Goal: Use online tool/utility: Utilize a website feature to perform a specific function

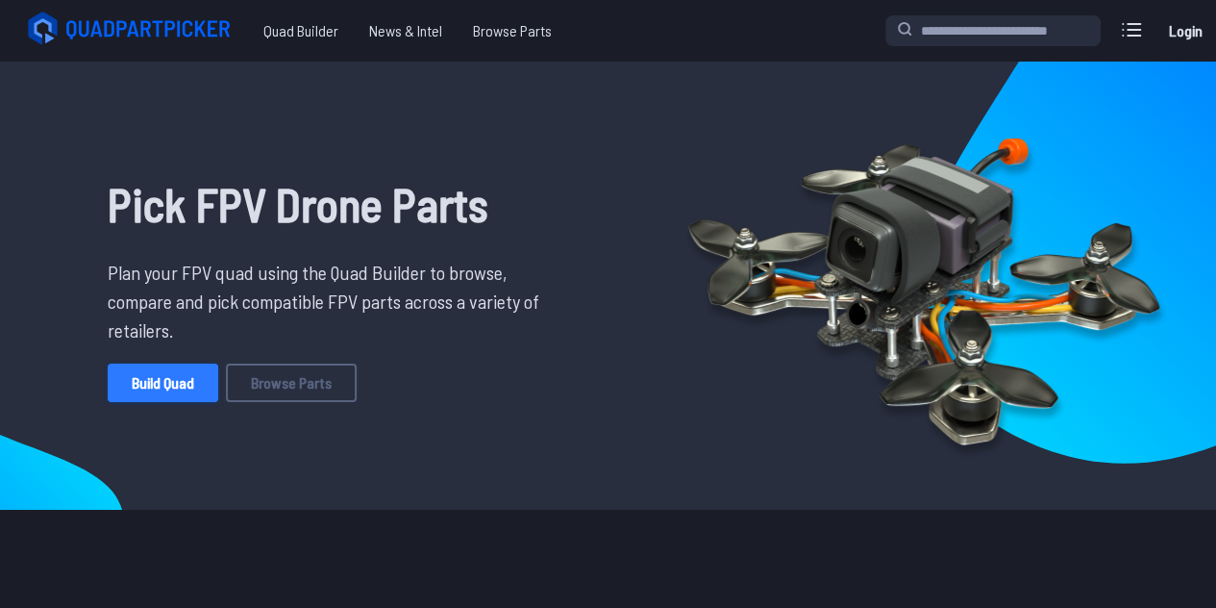
click at [192, 374] on link "Build Quad" at bounding box center [163, 382] width 111 height 38
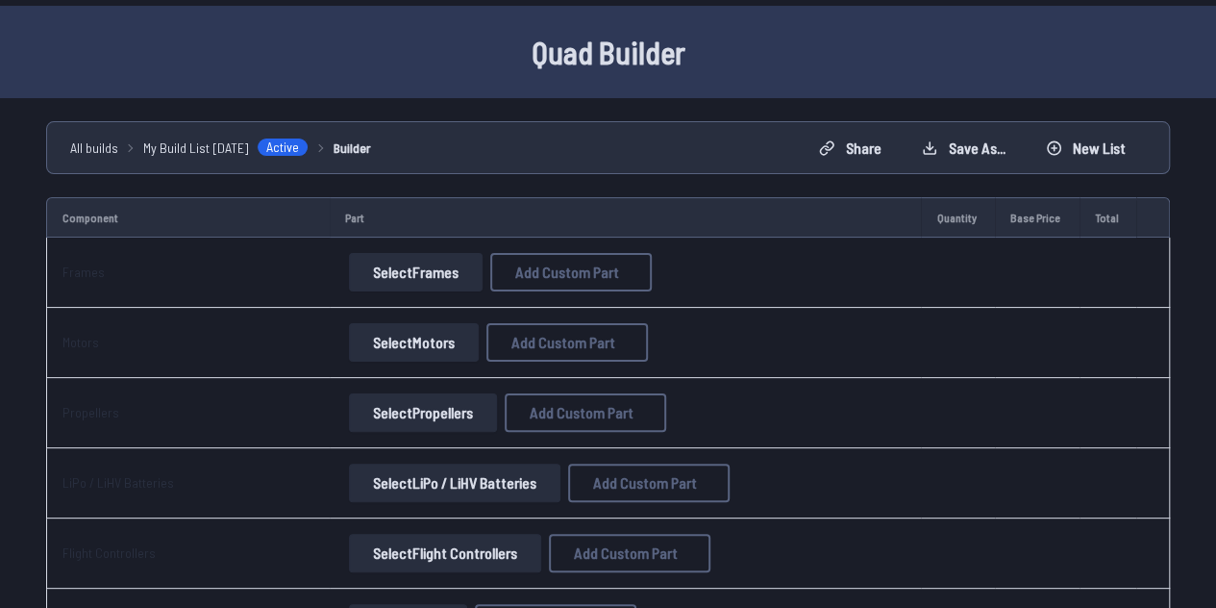
scroll to position [96, 0]
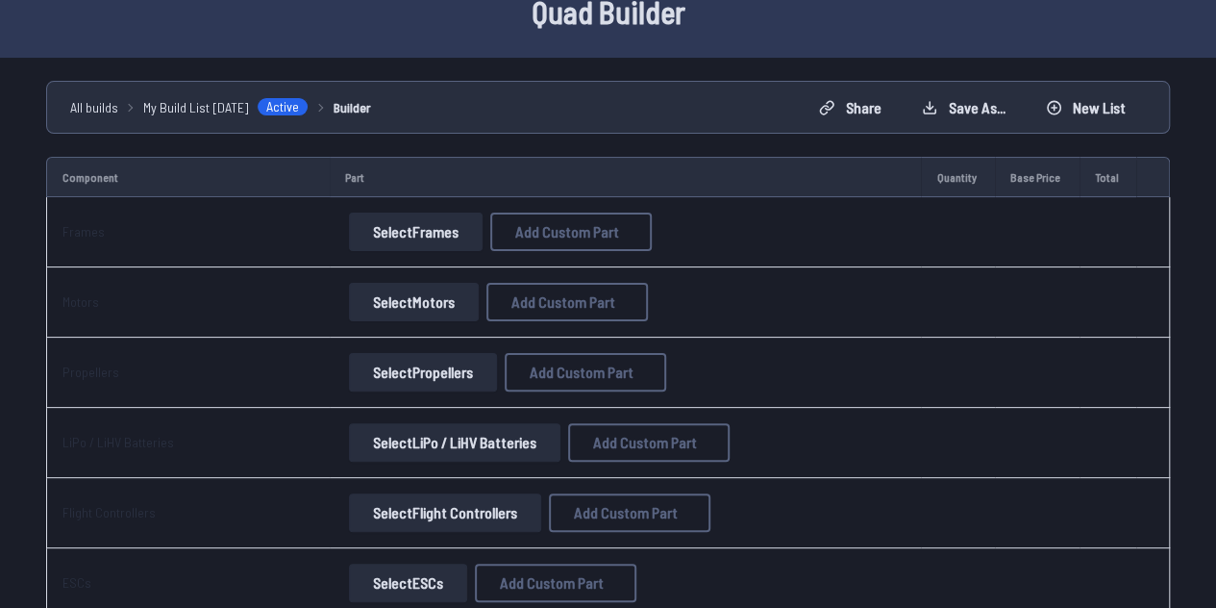
click at [442, 214] on button "Select Frames" at bounding box center [416, 231] width 134 height 38
click at [457, 234] on button "Select Frames" at bounding box center [416, 231] width 134 height 38
click at [394, 226] on button "Select Frames" at bounding box center [416, 231] width 134 height 38
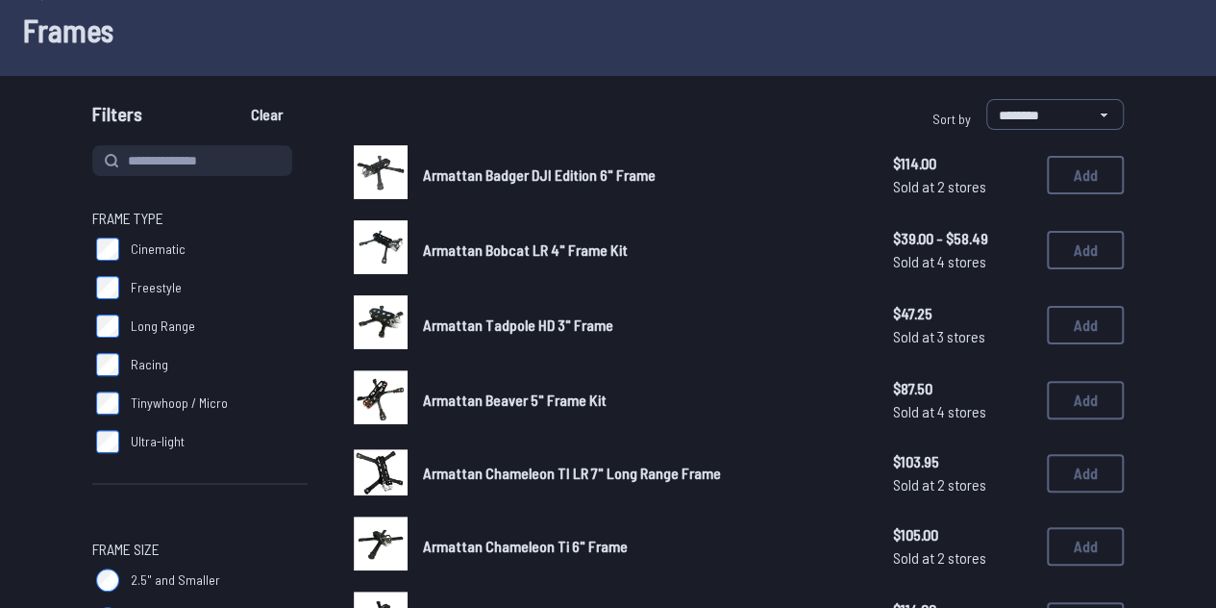
scroll to position [131, 0]
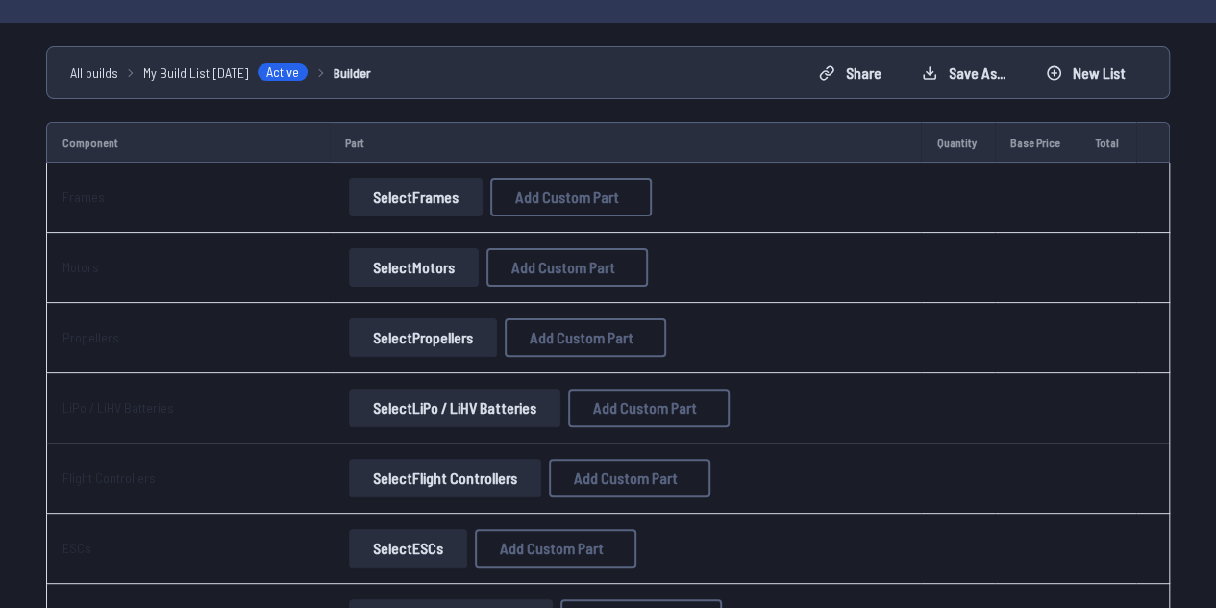
scroll to position [136, 0]
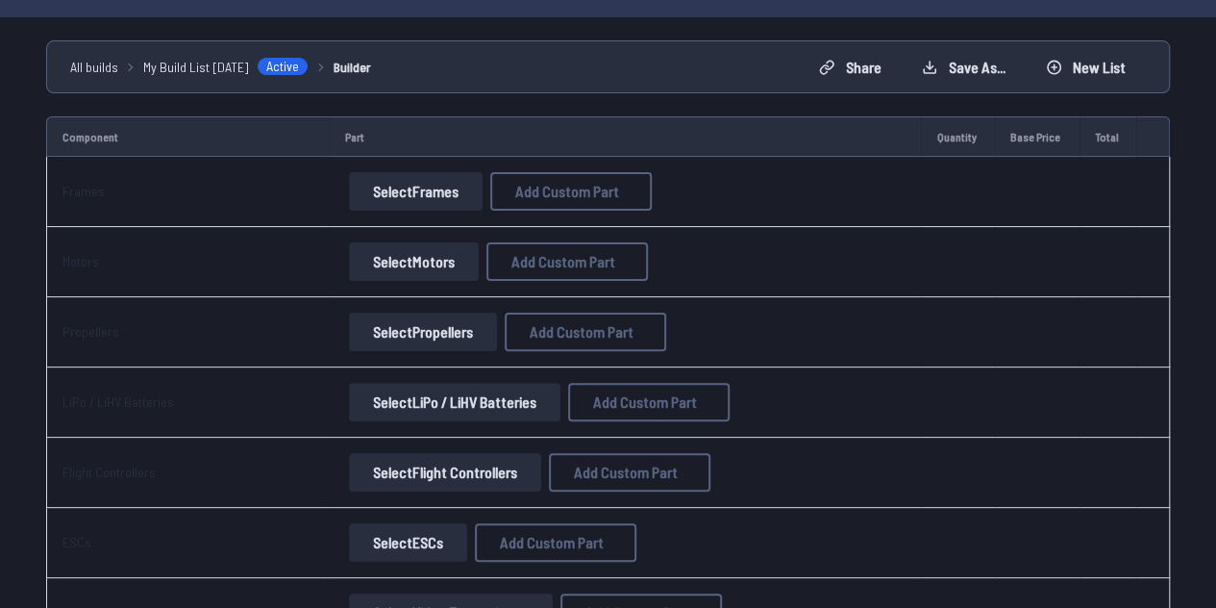
click at [388, 277] on button "Select Motors" at bounding box center [414, 261] width 130 height 38
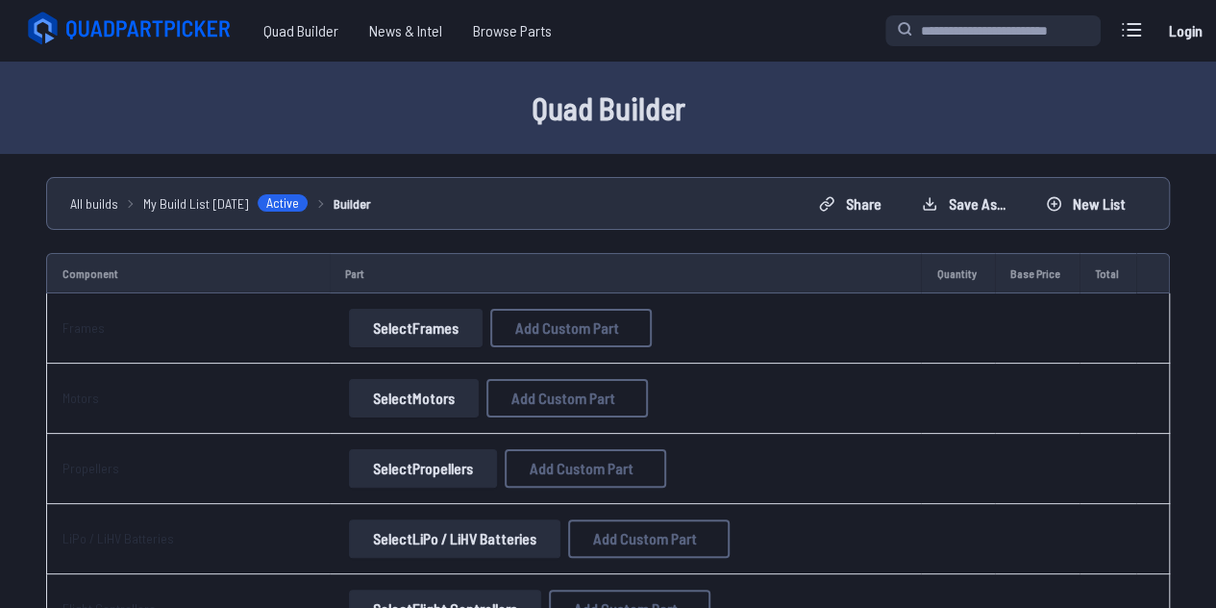
scroll to position [136, 0]
